Goal: Information Seeking & Learning: Find contact information

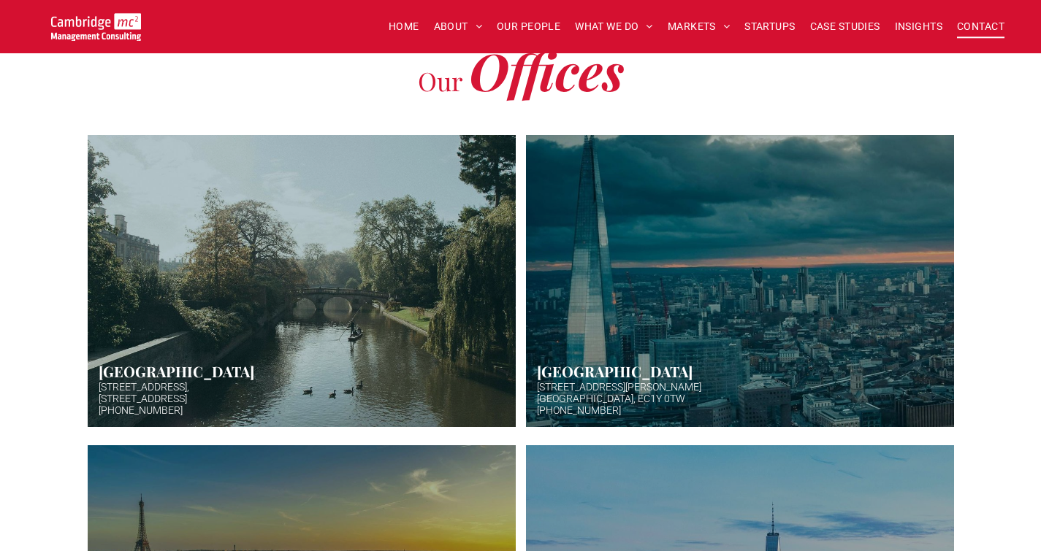
scroll to position [438, 0]
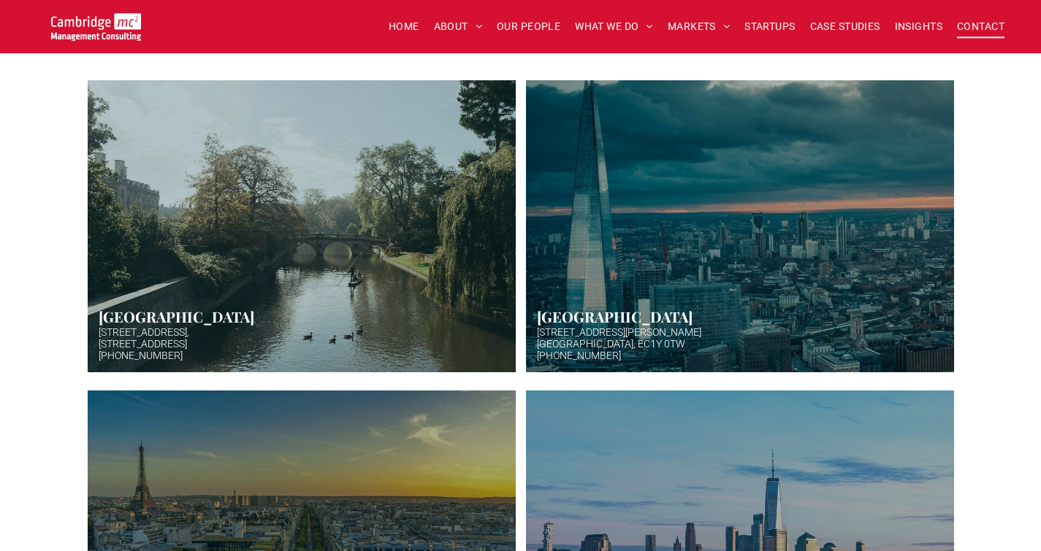
click at [596, 343] on link at bounding box center [740, 227] width 454 height 310
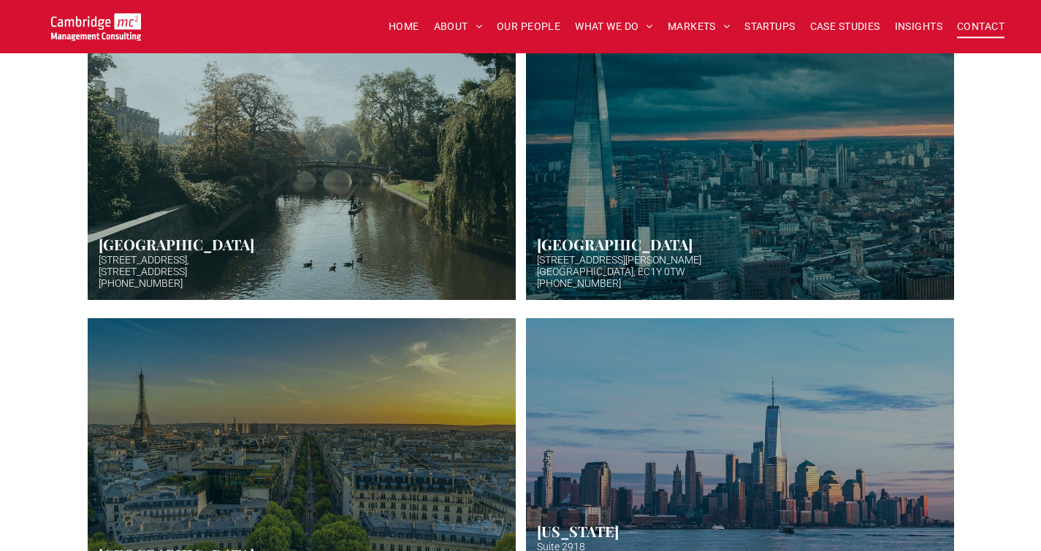
scroll to position [511, 0]
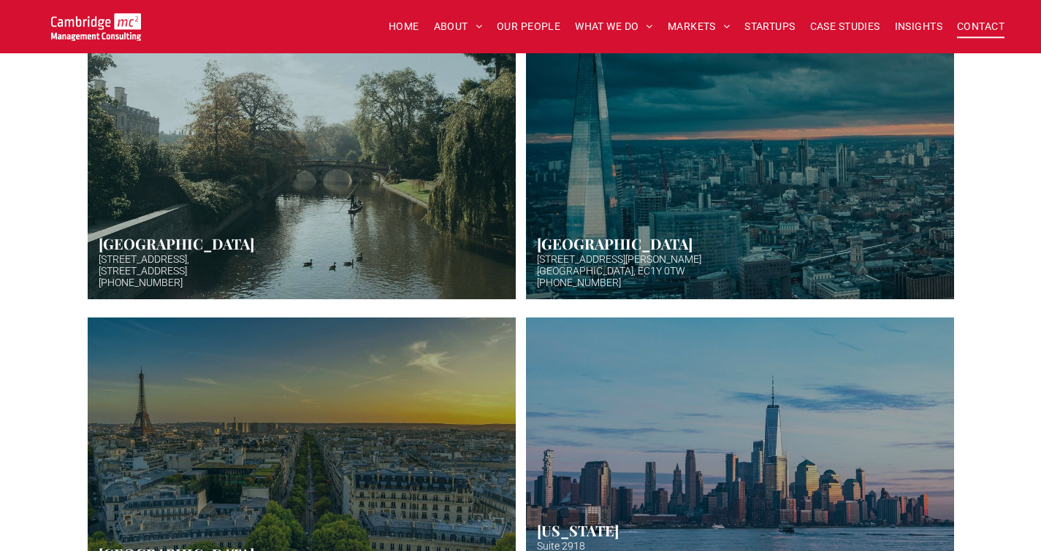
drag, startPoint x: 539, startPoint y: 255, endPoint x: 594, endPoint y: 259, distance: 54.9
click at [594, 259] on link at bounding box center [740, 154] width 454 height 310
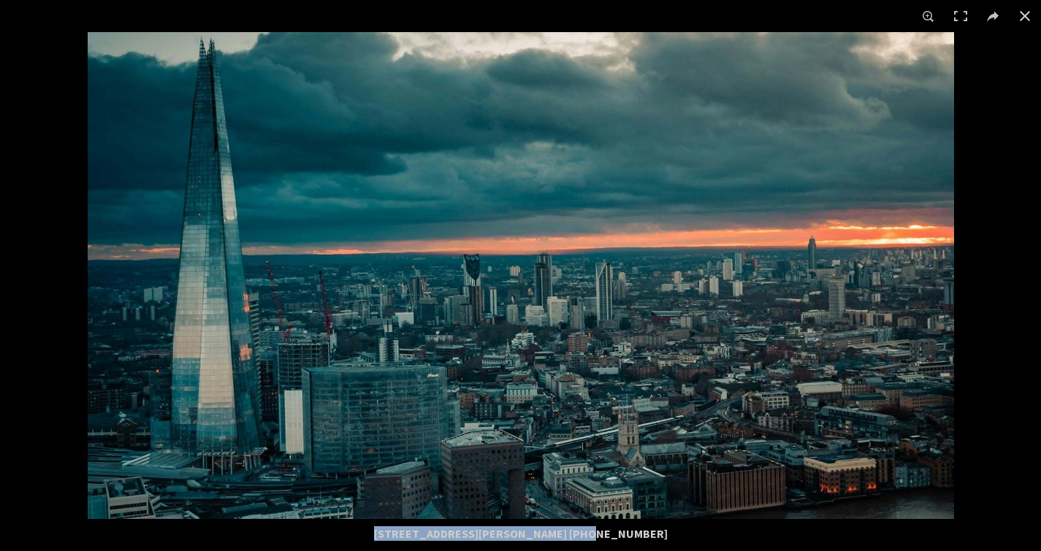
drag, startPoint x: 379, startPoint y: 536, endPoint x: 560, endPoint y: 535, distance: 181.2
click at [560, 535] on div "[STREET_ADDRESS][PERSON_NAME] [PHONE_NUMBER]" at bounding box center [520, 533] width 701 height 29
copy div "[STREET_ADDRESS][PERSON_NAME]"
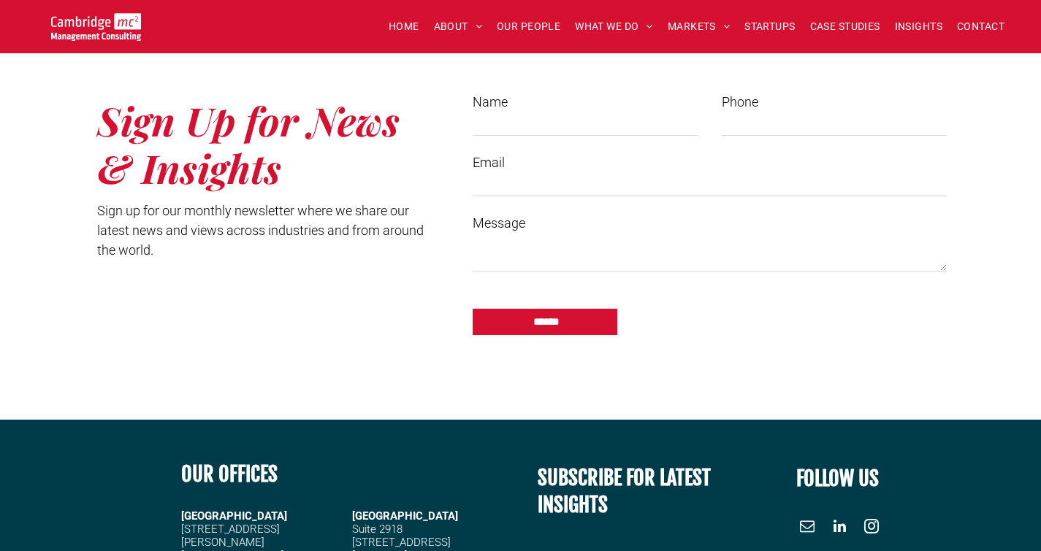
scroll to position [1534, 0]
